Goal: Find specific page/section: Find specific page/section

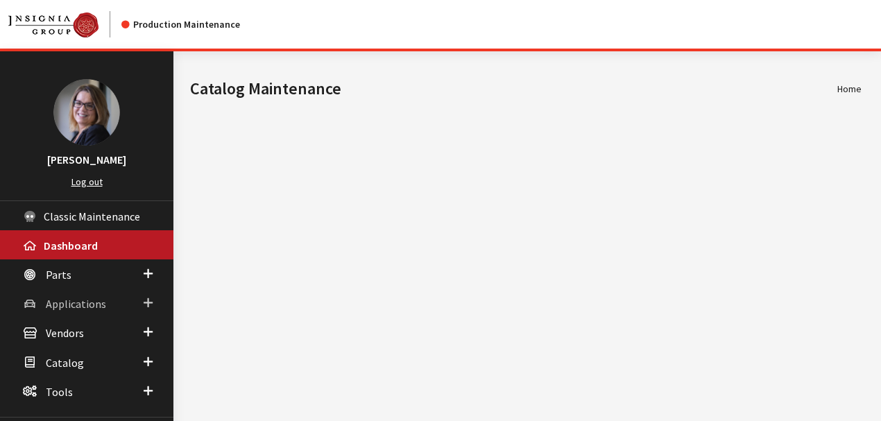
scroll to position [61, 0]
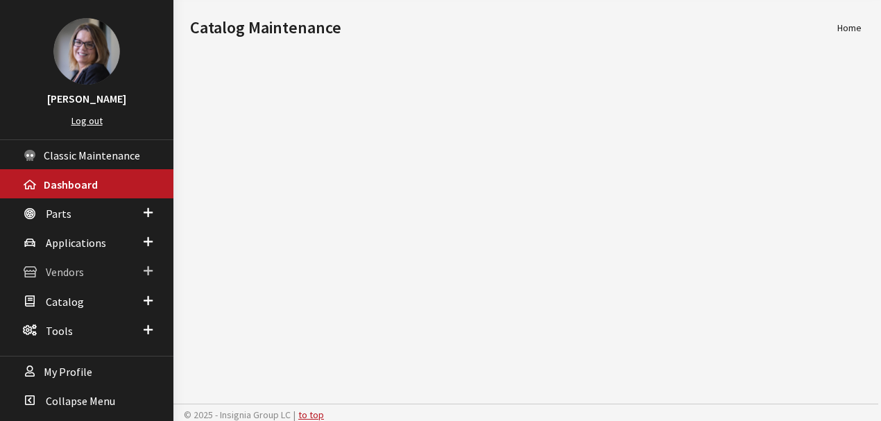
click at [146, 269] on span at bounding box center [148, 271] width 9 height 18
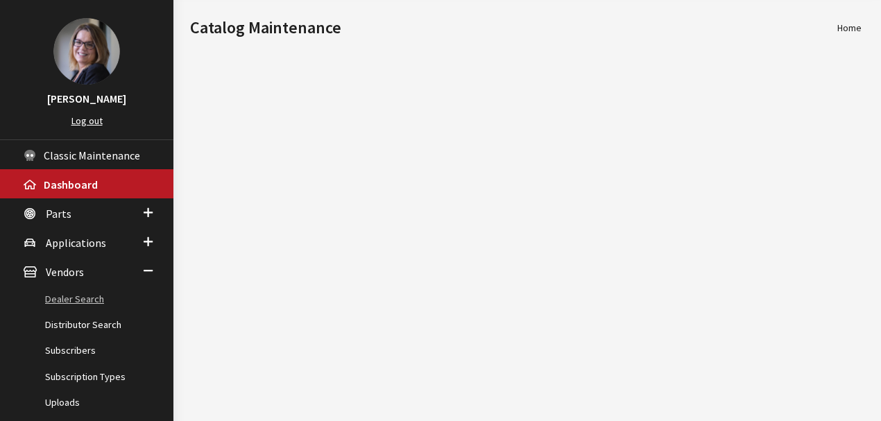
click at [86, 302] on link "Dealer Search" at bounding box center [86, 300] width 173 height 26
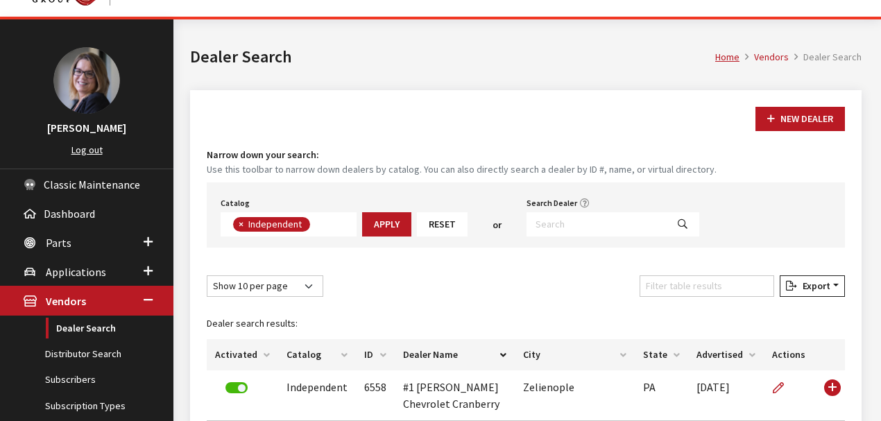
scroll to position [46, 0]
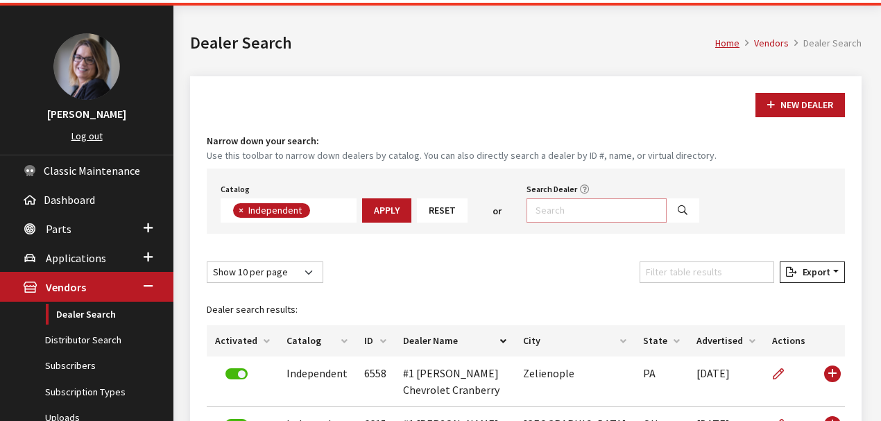
click at [543, 214] on input "Search Dealer" at bounding box center [597, 210] width 140 height 24
type input "[PERSON_NAME]%"
select select
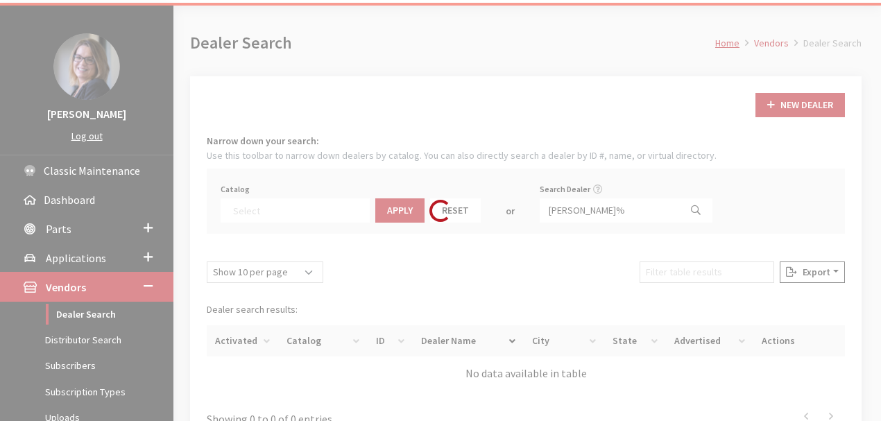
scroll to position [145, 0]
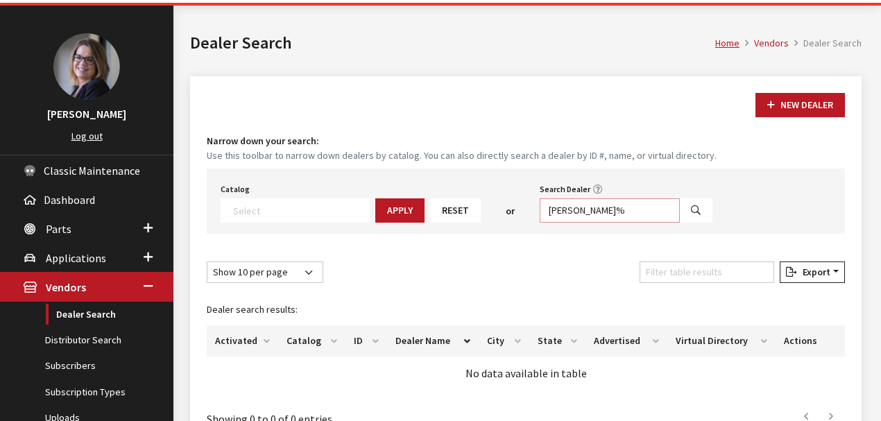
click at [547, 208] on input "[PERSON_NAME]%" at bounding box center [610, 210] width 140 height 24
type input "bill deuca%"
select select
click at [556, 209] on input "bill deuca%" at bounding box center [610, 210] width 140 height 24
type input "[PERSON_NAME]%"
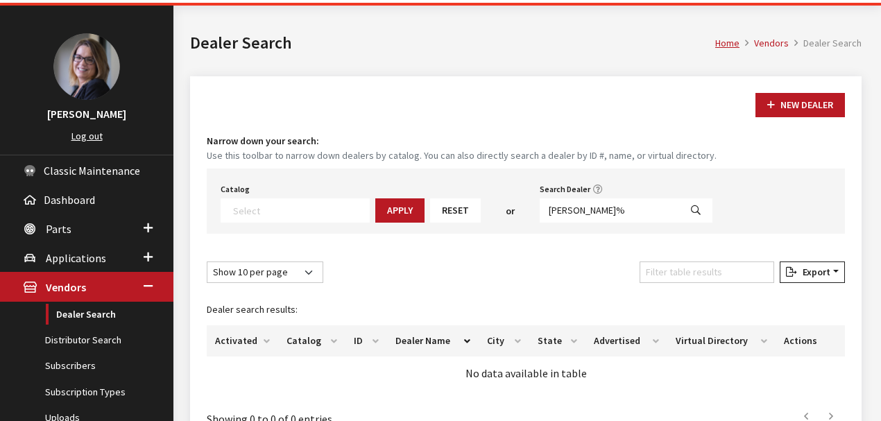
select select
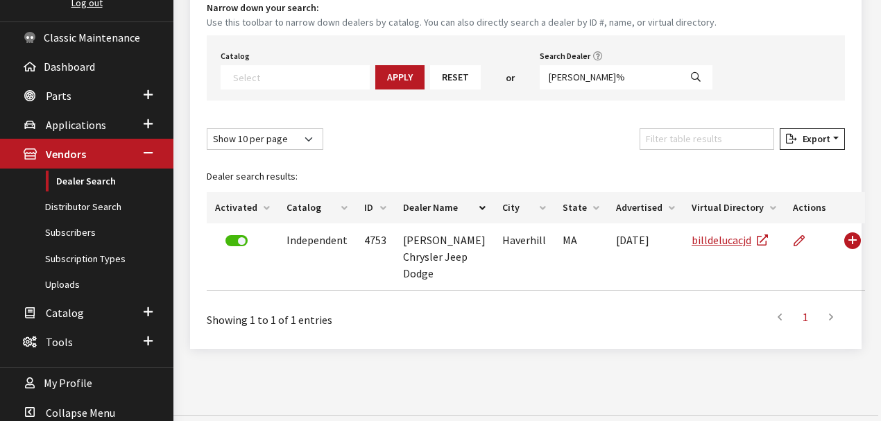
scroll to position [185, 0]
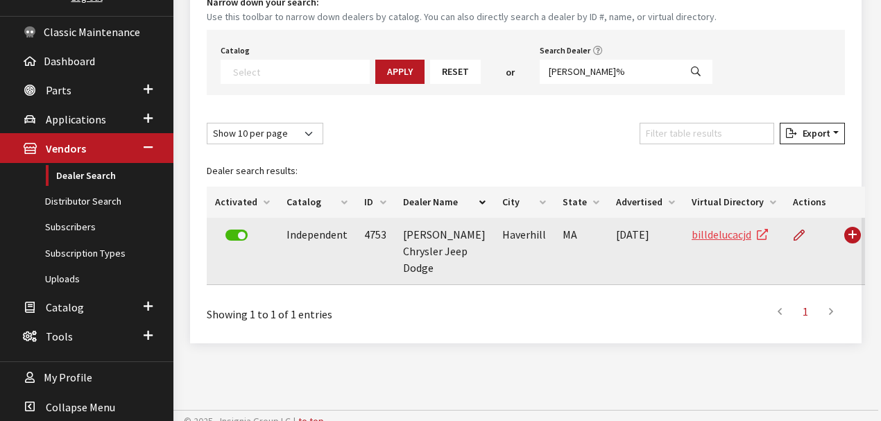
click at [719, 232] on link "billdelucacjd" at bounding box center [730, 235] width 76 height 14
